Goal: Information Seeking & Learning: Learn about a topic

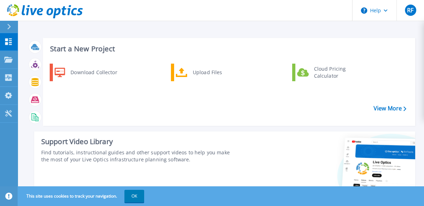
scroll to position [35, 0]
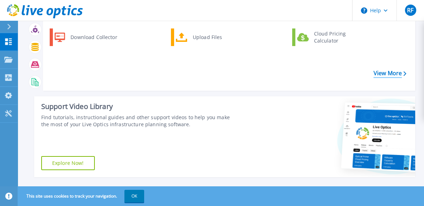
click at [382, 73] on link "View More" at bounding box center [389, 73] width 33 height 7
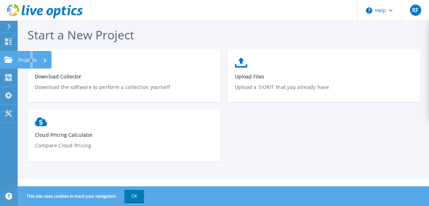
click at [32, 61] on p "Projects" at bounding box center [27, 60] width 19 height 18
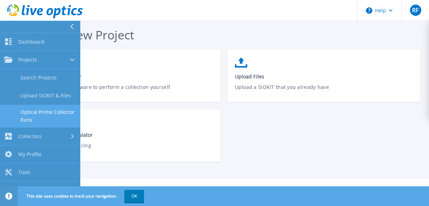
click at [38, 113] on link "Optical Prime Collector Runs" at bounding box center [40, 116] width 80 height 23
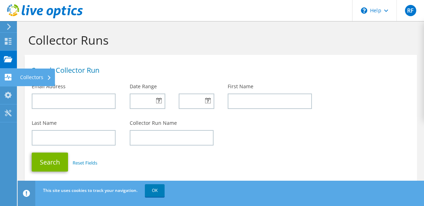
click at [27, 76] on div "Collectors" at bounding box center [36, 78] width 38 height 18
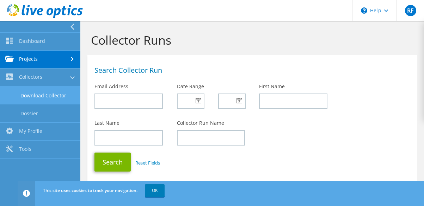
click at [33, 98] on link "Download Collector" at bounding box center [40, 96] width 80 height 18
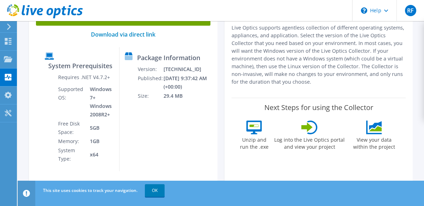
scroll to position [106, 0]
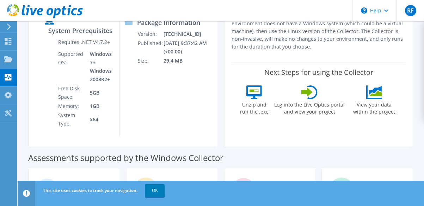
click at [374, 91] on icon at bounding box center [375, 90] width 13 height 9
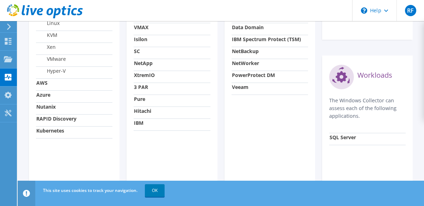
scroll to position [330, 0]
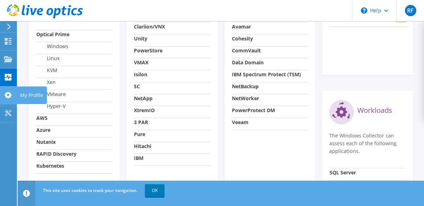
click at [4, 95] on icon at bounding box center [8, 95] width 8 height 7
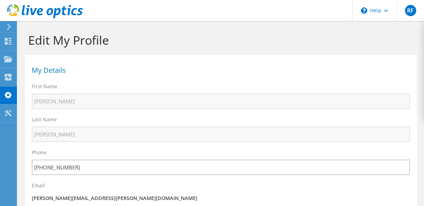
select select "224"
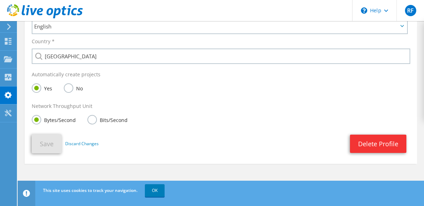
scroll to position [156, 0]
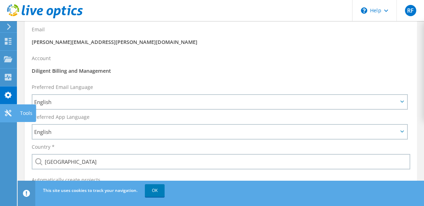
click at [11, 112] on icon at bounding box center [8, 113] width 8 height 7
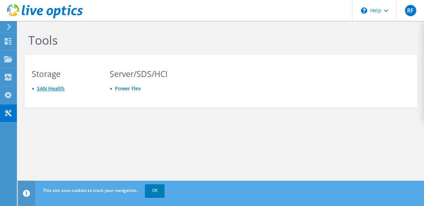
click at [52, 90] on link "SAN Health" at bounding box center [50, 88] width 27 height 7
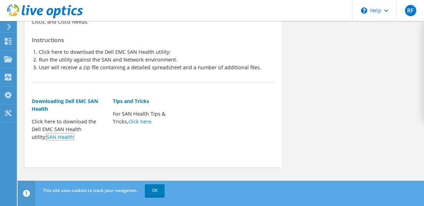
scroll to position [55, 0]
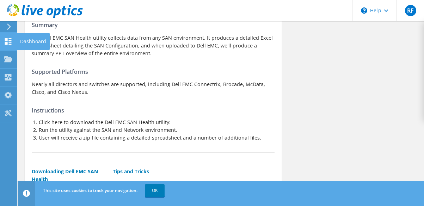
click at [7, 38] on icon at bounding box center [8, 41] width 8 height 7
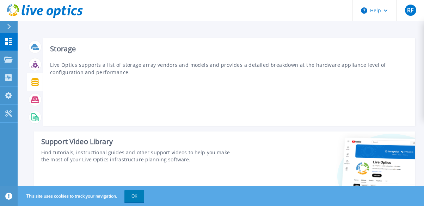
click at [33, 84] on icon at bounding box center [34, 82] width 7 height 8
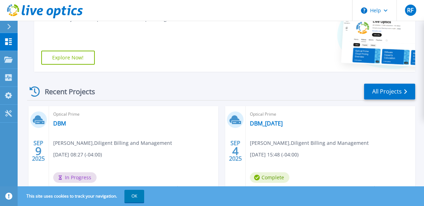
scroll to position [176, 0]
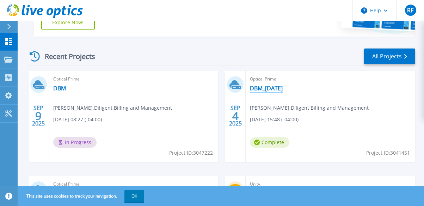
click at [260, 87] on link "DBM_[DATE]" at bounding box center [266, 88] width 33 height 7
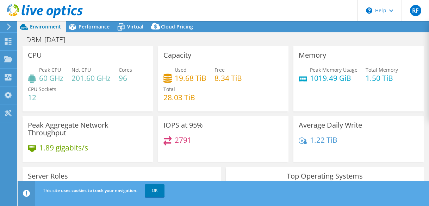
select select "USD"
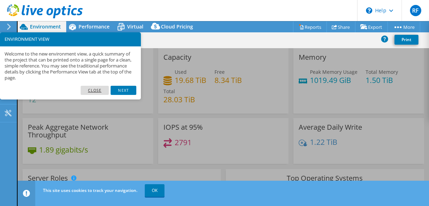
click at [97, 87] on link "Close" at bounding box center [95, 90] width 29 height 9
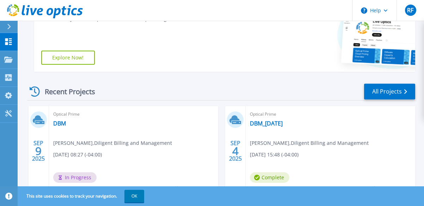
scroll to position [211, 0]
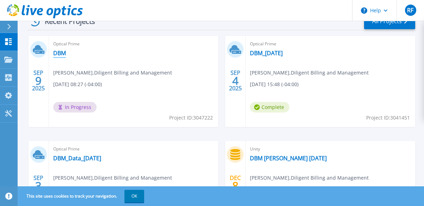
click at [62, 54] on link "DBM" at bounding box center [59, 53] width 13 height 7
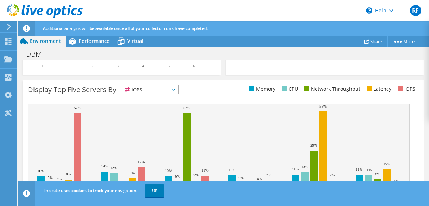
scroll to position [332, 0]
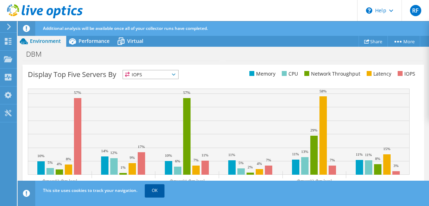
click at [154, 191] on link "OK" at bounding box center [155, 191] width 20 height 13
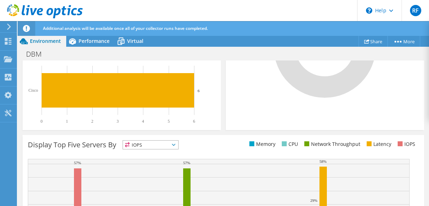
scroll to position [226, 0]
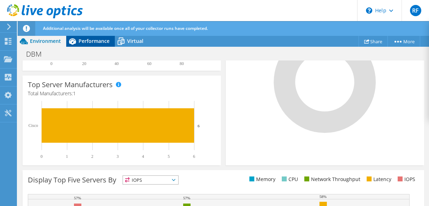
click at [96, 42] on span "Performance" at bounding box center [94, 41] width 31 height 7
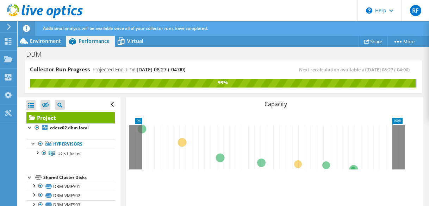
scroll to position [433, 0]
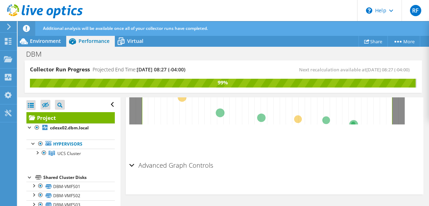
click at [131, 167] on div "Advanced Graph Controls" at bounding box center [274, 166] width 291 height 15
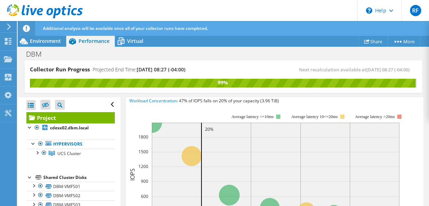
scroll to position [179, 0]
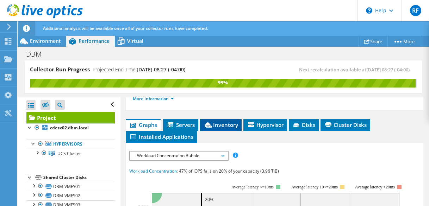
click at [221, 124] on span "Inventory" at bounding box center [221, 125] width 35 height 7
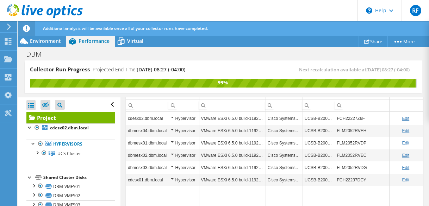
scroll to position [280, 0]
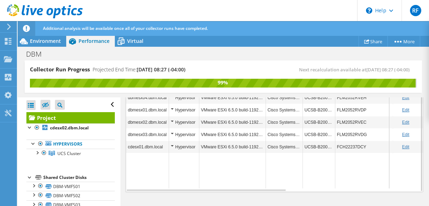
click at [173, 148] on div "Hypervisor" at bounding box center [184, 147] width 26 height 8
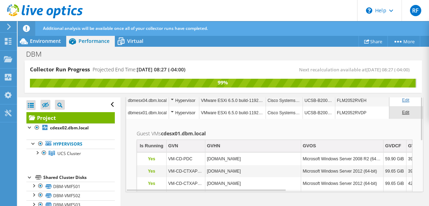
scroll to position [174, 0]
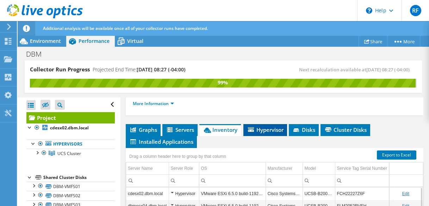
click at [263, 132] on span "Hypervisor" at bounding box center [265, 129] width 37 height 7
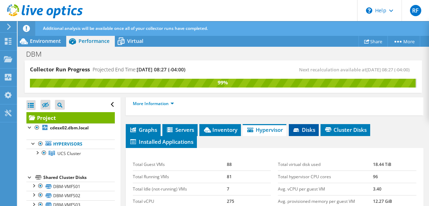
click at [305, 128] on span "Disks" at bounding box center [303, 129] width 23 height 7
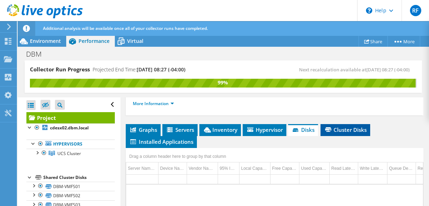
click at [346, 131] on span "Cluster Disks" at bounding box center [345, 129] width 43 height 7
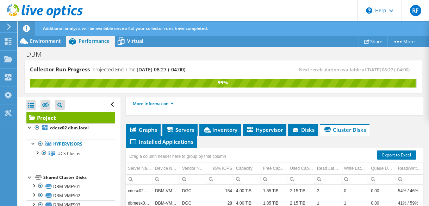
scroll to position [210, 0]
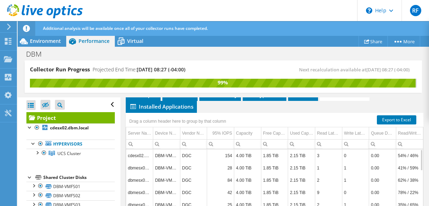
click at [146, 154] on td "cdesx02.dbm.local" at bounding box center [139, 156] width 27 height 12
click at [143, 157] on td "cdesx02.dbm.local" at bounding box center [139, 156] width 27 height 12
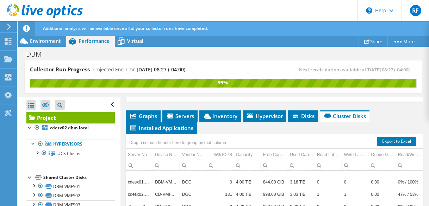
scroll to position [0, 0]
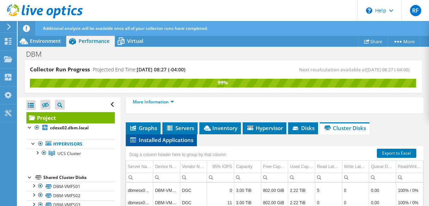
click at [170, 140] on span "Installed Applications" at bounding box center [161, 140] width 64 height 7
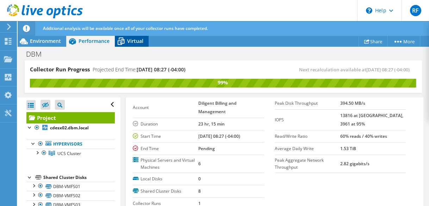
click at [138, 41] on span "Virtual" at bounding box center [135, 41] width 16 height 7
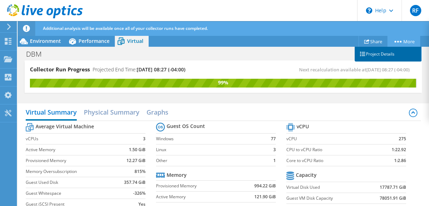
click at [390, 56] on link "Project Details" at bounding box center [388, 54] width 67 height 15
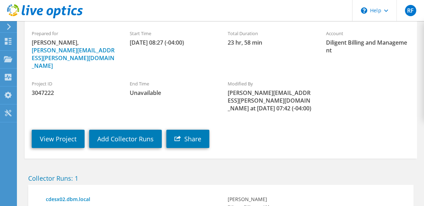
scroll to position [106, 0]
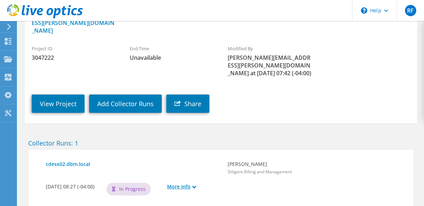
click at [196, 186] on icon at bounding box center [194, 188] width 4 height 4
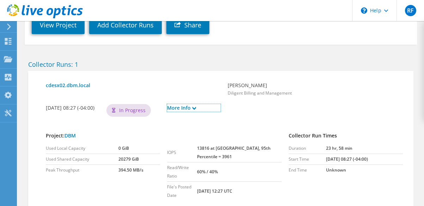
scroll to position [79, 0]
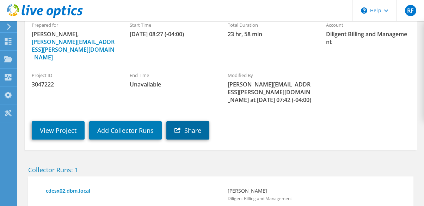
click at [192, 122] on link "Share" at bounding box center [187, 131] width 43 height 18
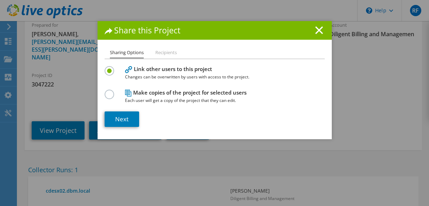
click at [109, 92] on label at bounding box center [111, 91] width 12 height 2
click at [0, 0] on input "radio" at bounding box center [0, 0] width 0 height 0
click at [116, 119] on link "Next" at bounding box center [122, 119] width 35 height 15
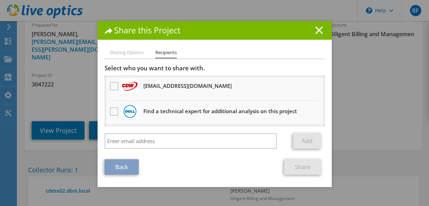
click at [317, 31] on line at bounding box center [319, 30] width 7 height 7
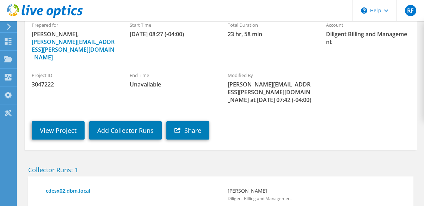
scroll to position [8, 0]
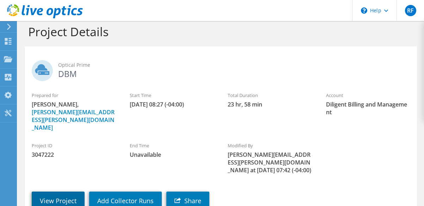
click at [60, 192] on link "View Project" at bounding box center [58, 201] width 53 height 18
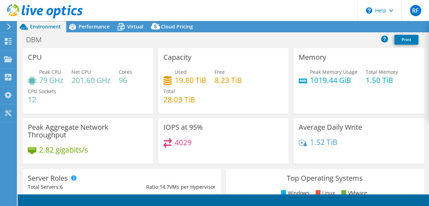
select select "USD"
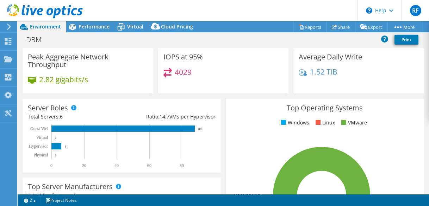
scroll to position [141, 0]
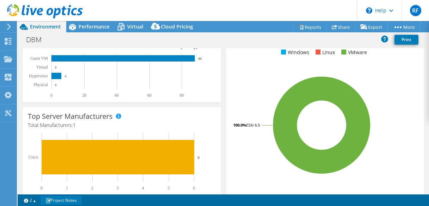
click at [65, 201] on link "Project Notes" at bounding box center [61, 200] width 41 height 9
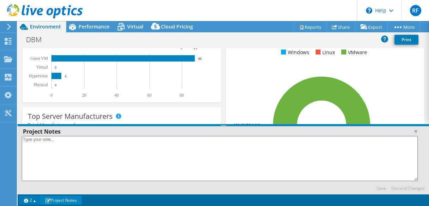
click at [32, 200] on link "2" at bounding box center [30, 200] width 22 height 9
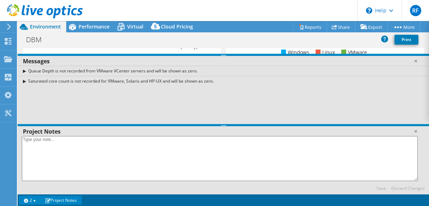
click at [32, 200] on link "2" at bounding box center [30, 200] width 22 height 9
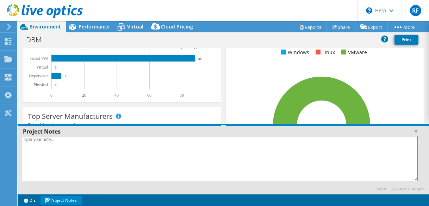
click at [64, 202] on link "Project Notes" at bounding box center [61, 200] width 41 height 9
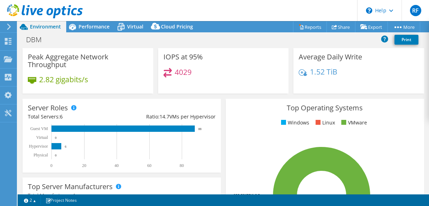
scroll to position [0, 0]
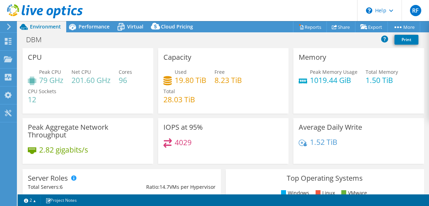
select select "USD"
